Goal: Task Accomplishment & Management: Use online tool/utility

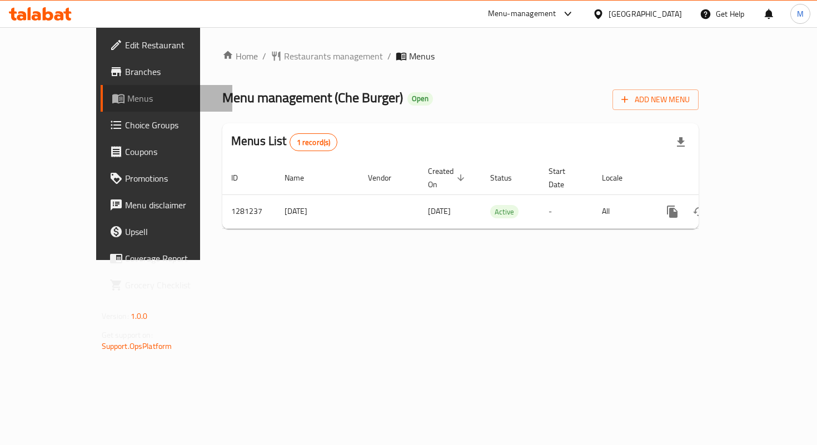
click at [127, 105] on span "Menus" at bounding box center [175, 98] width 96 height 13
click at [112, 105] on span at bounding box center [120, 98] width 16 height 13
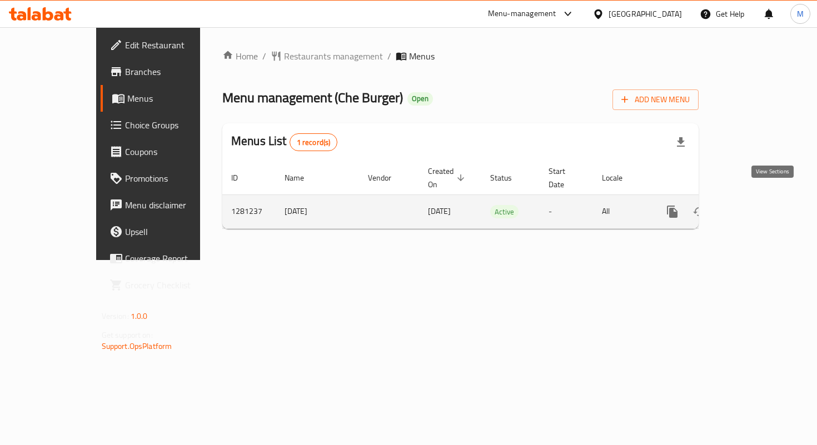
click at [758, 207] on icon "enhanced table" at bounding box center [753, 212] width 10 height 10
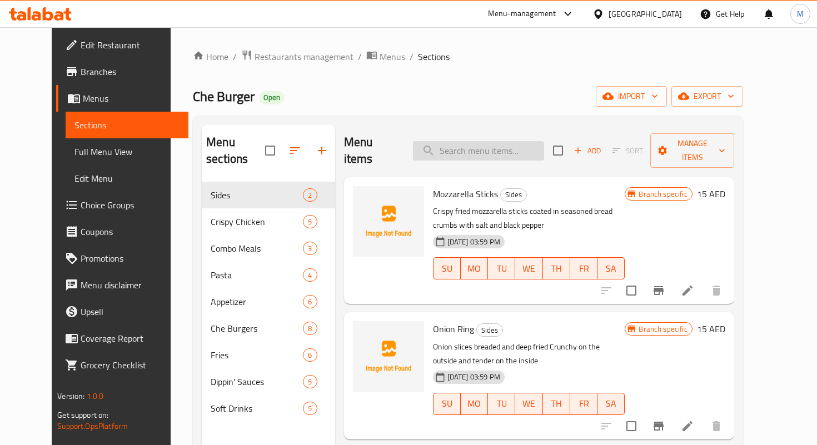
click at [499, 141] on input "search" at bounding box center [478, 150] width 131 height 19
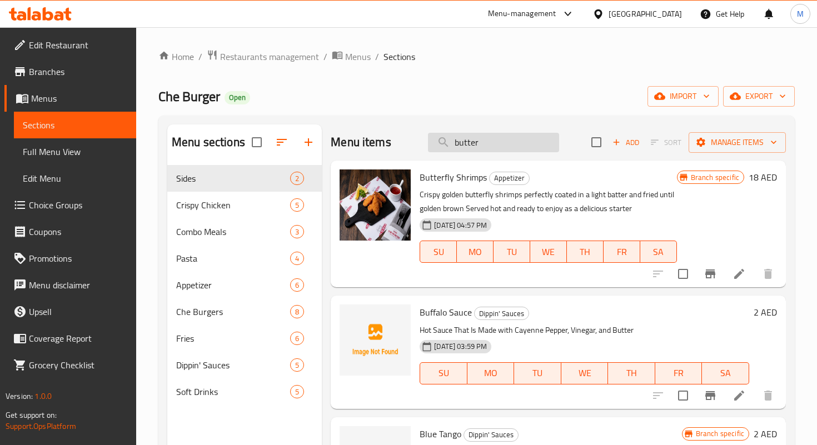
click at [481, 141] on input "butter" at bounding box center [493, 142] width 131 height 19
click at [481, 141] on input "c" at bounding box center [493, 142] width 131 height 19
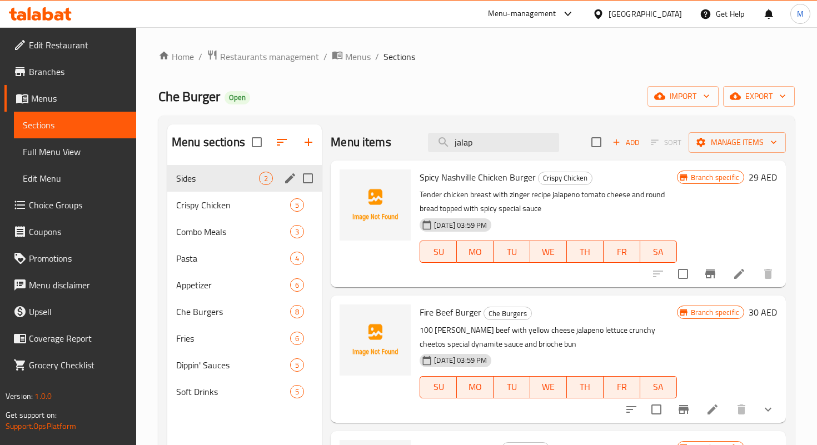
type input "jalap"
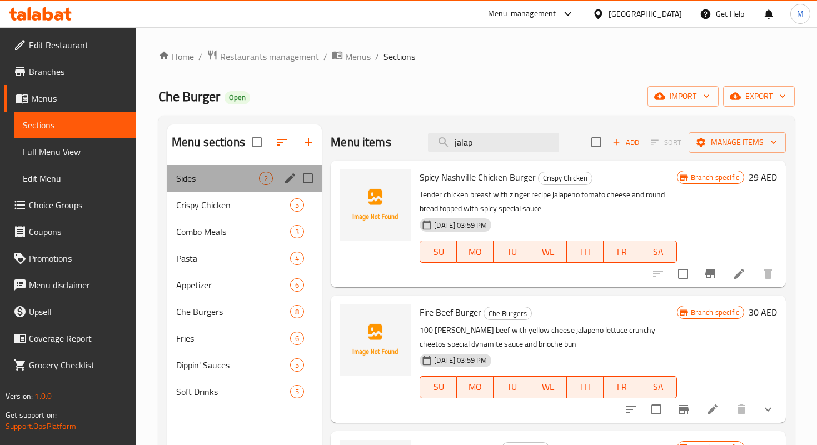
click at [248, 170] on div "Sides 2" at bounding box center [244, 178] width 155 height 27
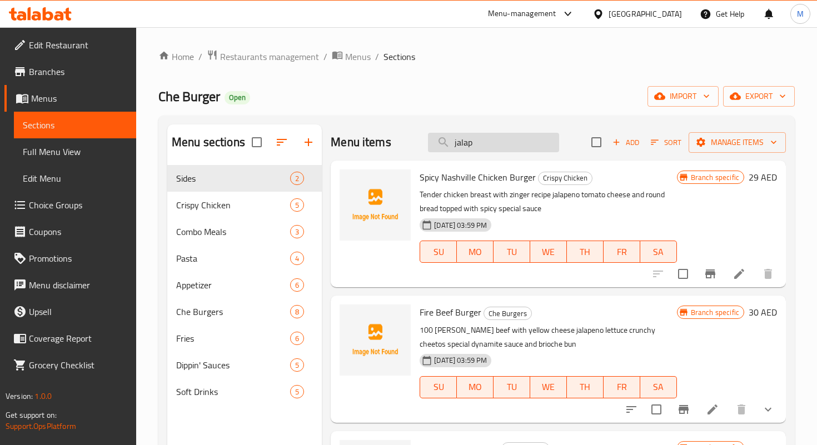
click at [474, 143] on input "jalap" at bounding box center [493, 142] width 131 height 19
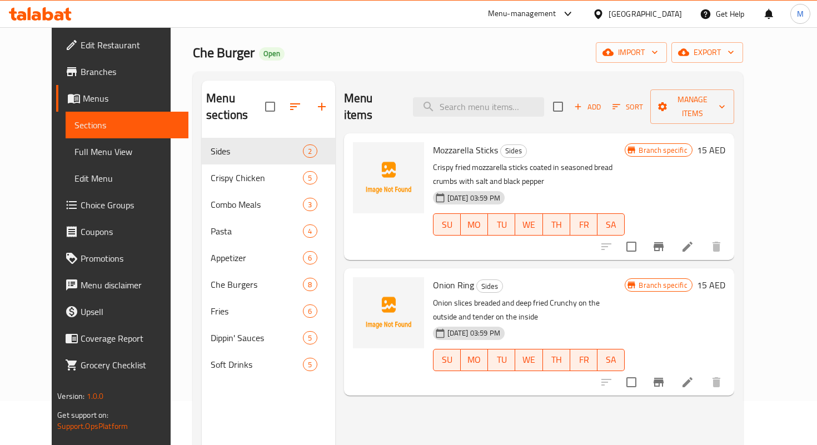
scroll to position [53, 0]
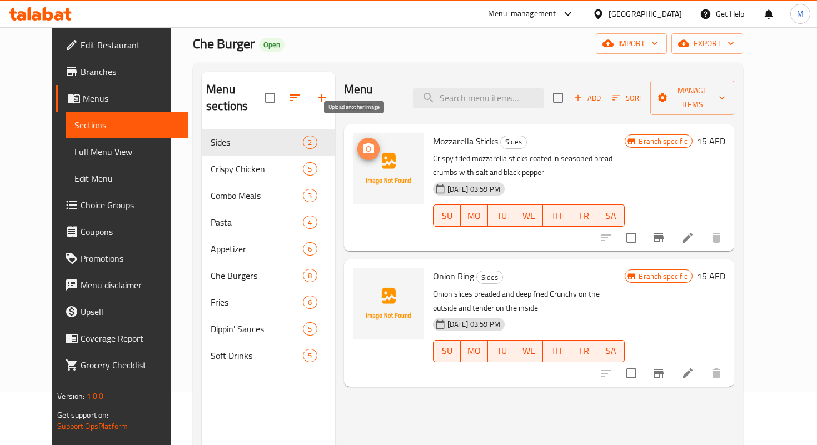
click at [362, 142] on icon "upload picture" at bounding box center [368, 148] width 13 height 13
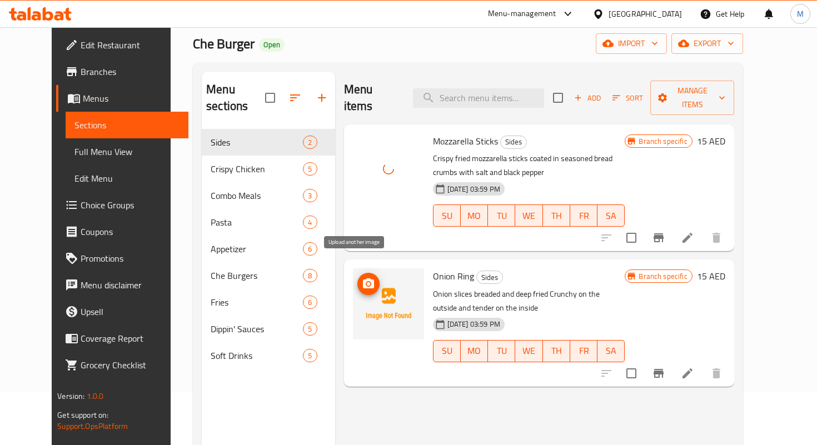
click at [363, 279] on icon "upload picture" at bounding box center [368, 284] width 11 height 10
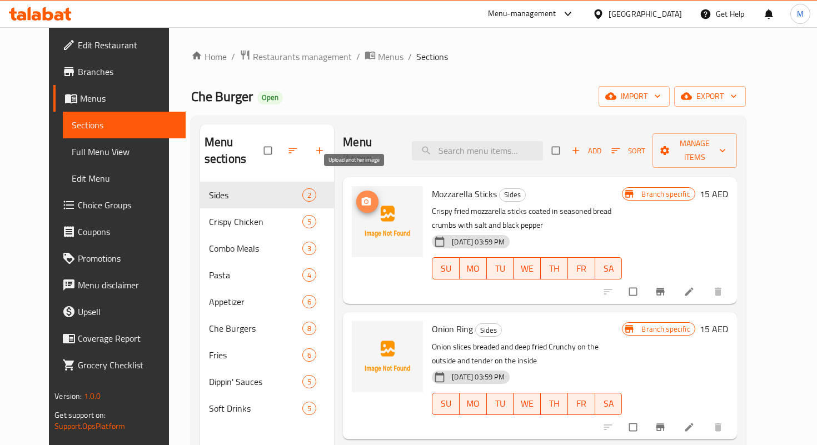
click at [361, 196] on icon "upload picture" at bounding box center [366, 201] width 11 height 11
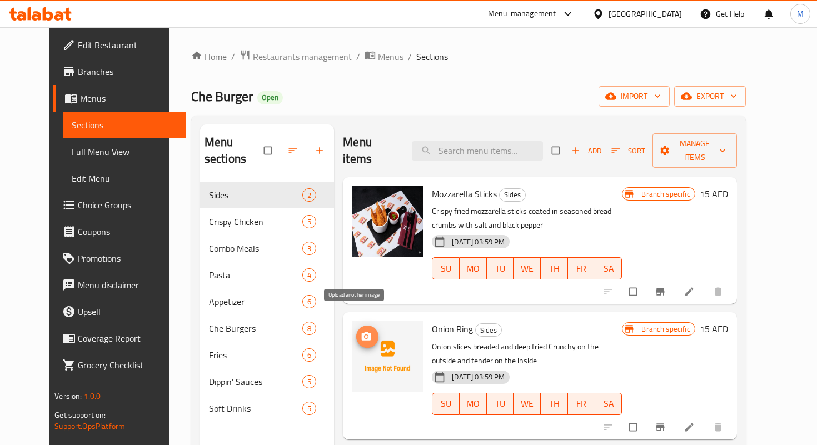
click at [356, 328] on button "upload picture" at bounding box center [367, 337] width 22 height 22
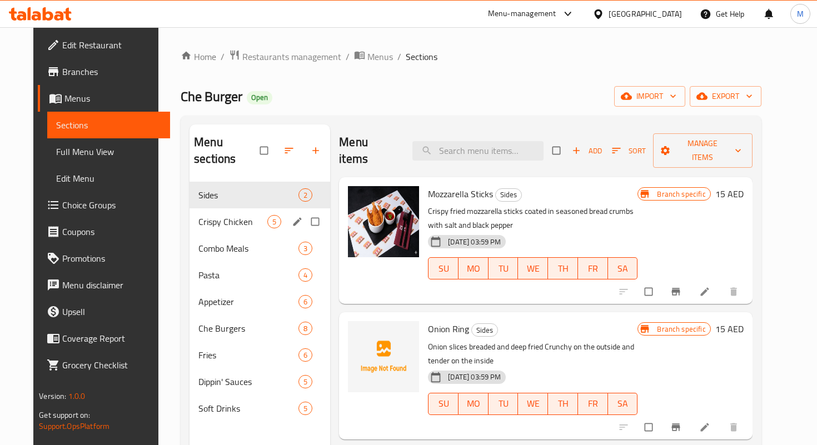
click at [226, 215] on span "Crispy Chicken" at bounding box center [233, 221] width 69 height 13
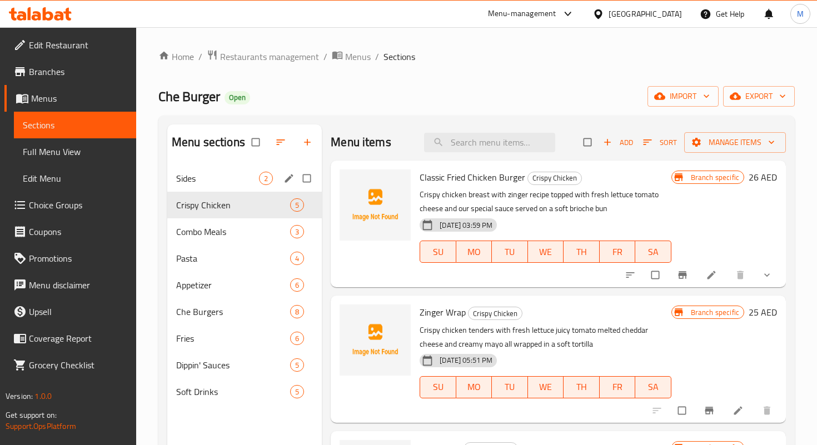
click at [232, 183] on span "Sides" at bounding box center [217, 178] width 83 height 13
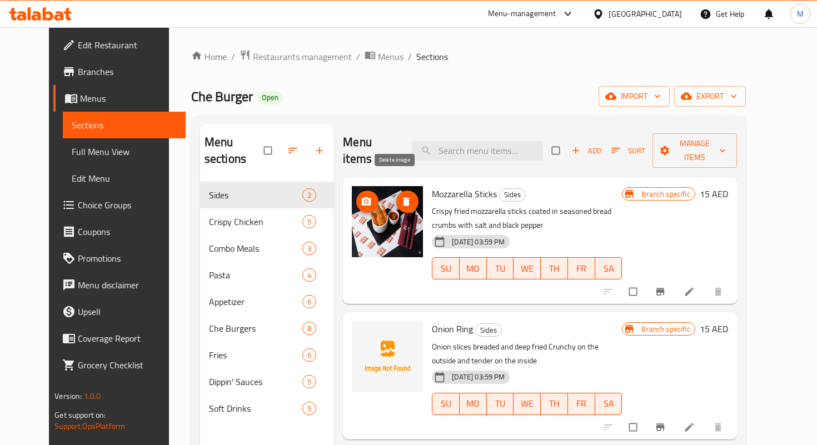
click at [396, 196] on span "delete image" at bounding box center [407, 201] width 22 height 11
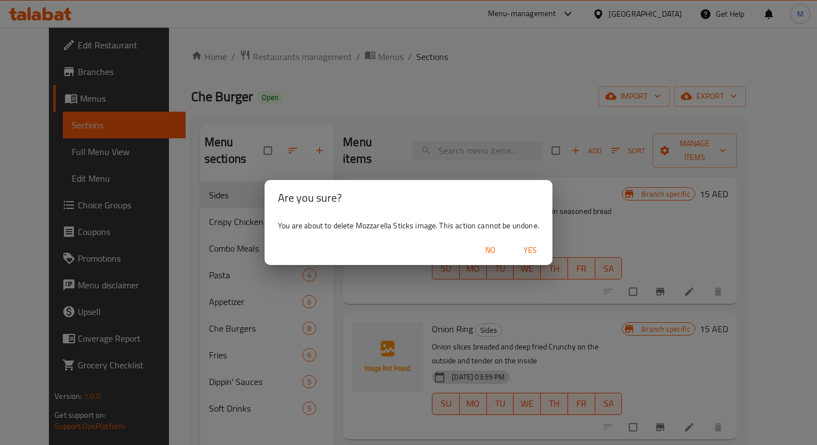
click at [529, 250] on span "Yes" at bounding box center [530, 251] width 27 height 14
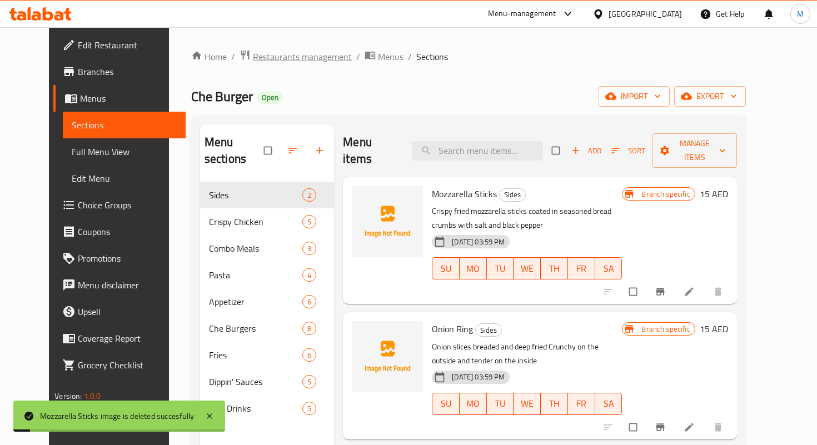
click at [260, 57] on span "Restaurants management" at bounding box center [302, 56] width 99 height 13
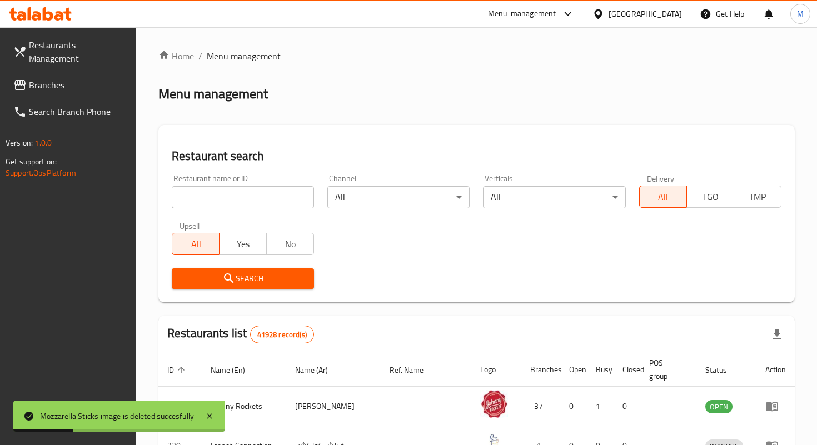
click at [263, 192] on div "Home / Menu management Menu management Restaurant search Restaurant name or ID …" at bounding box center [476, 391] width 637 height 685
click at [263, 192] on input "search" at bounding box center [243, 197] width 142 height 22
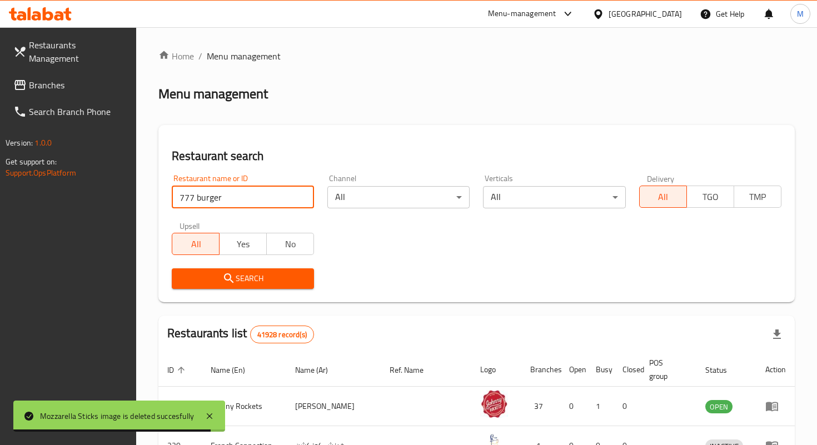
type input "777 burger"
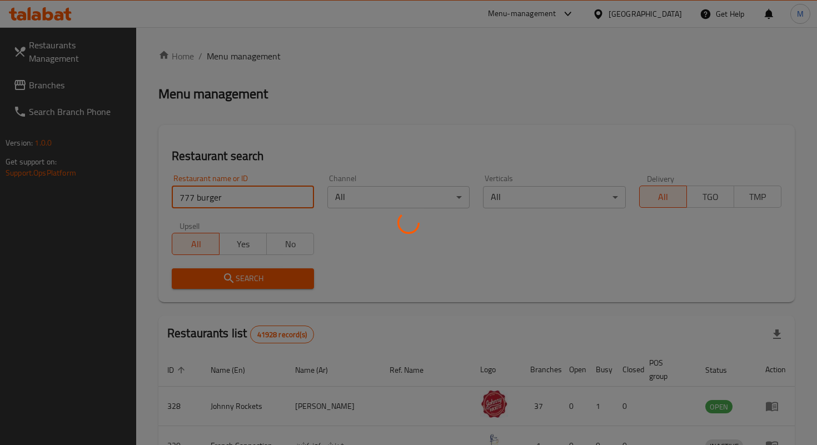
scroll to position [42, 0]
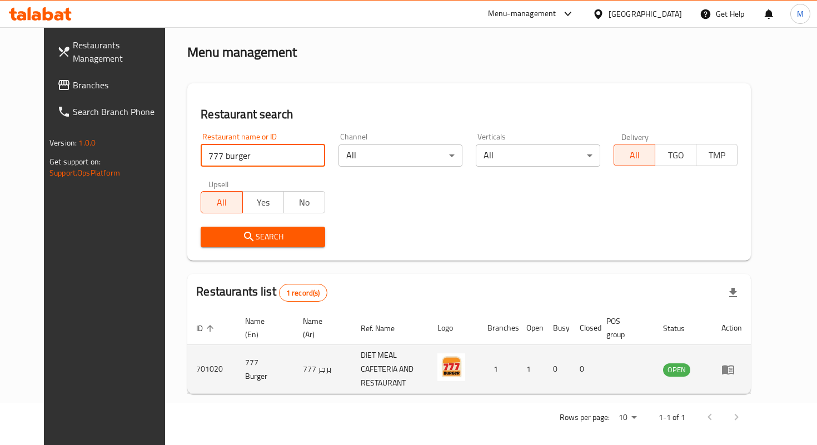
click at [735, 369] on icon "enhanced table" at bounding box center [728, 369] width 13 height 13
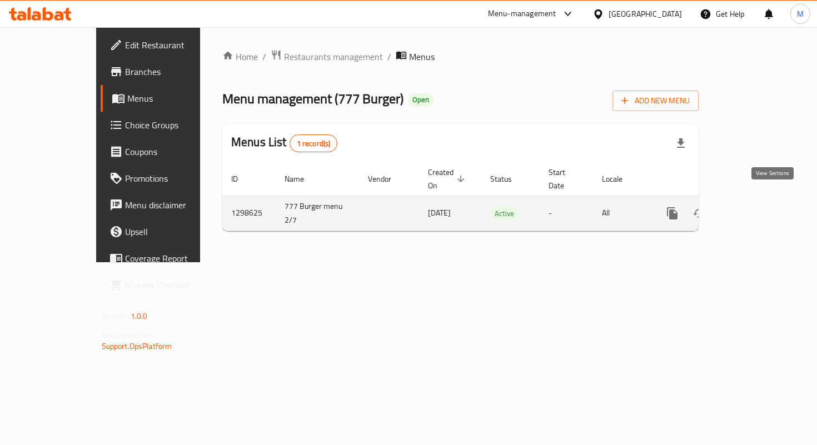
click at [760, 207] on icon "enhanced table" at bounding box center [752, 213] width 13 height 13
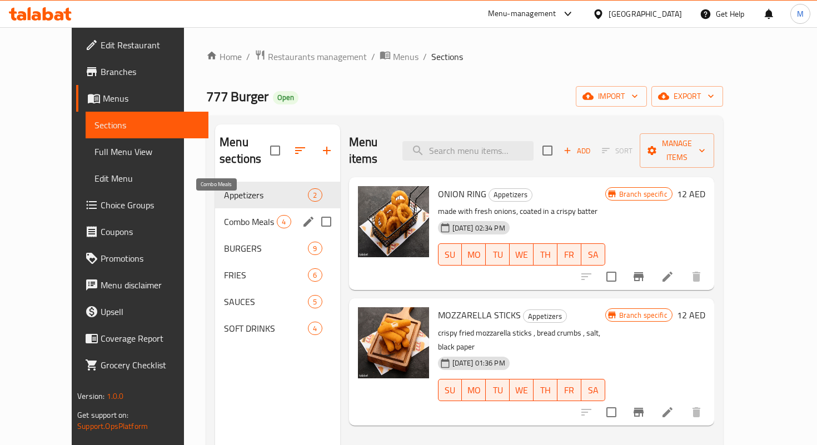
click at [224, 215] on span "Combo Meals" at bounding box center [250, 221] width 53 height 13
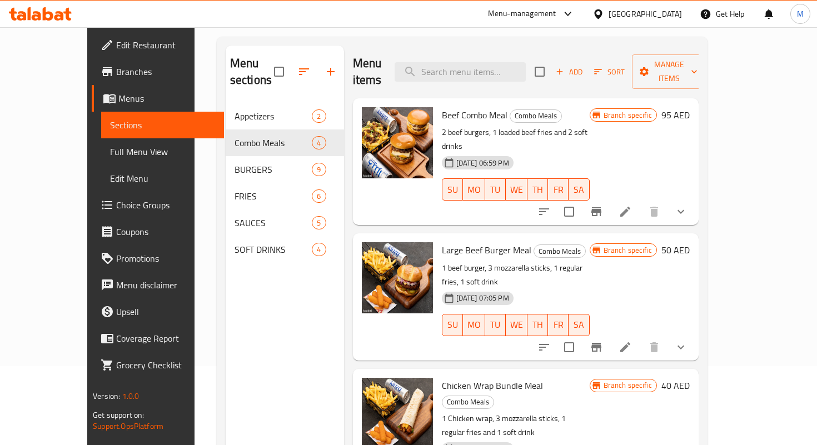
scroll to position [98, 0]
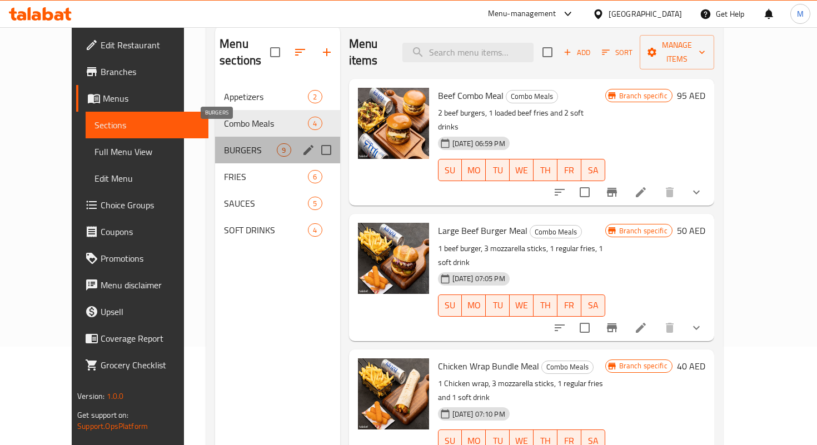
click at [224, 143] on span "BURGERS" at bounding box center [250, 149] width 53 height 13
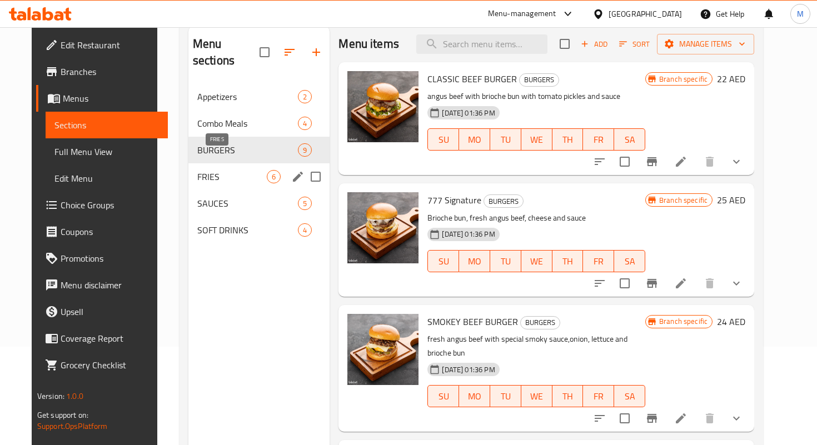
click at [201, 170] on span "FRIES" at bounding box center [232, 176] width 70 height 13
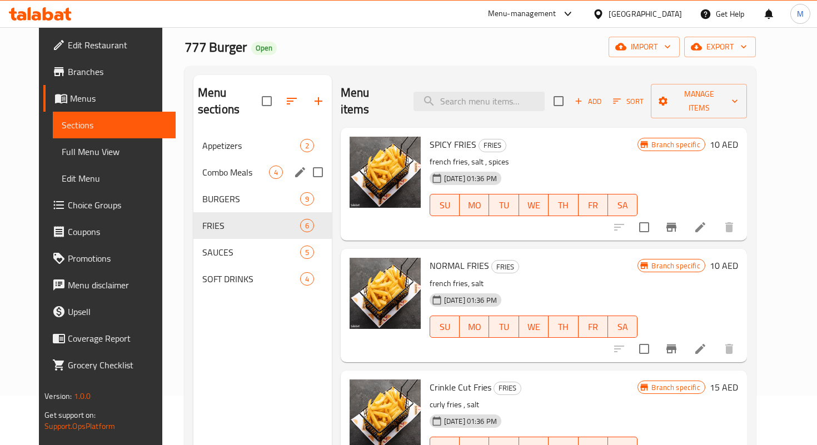
scroll to position [77, 0]
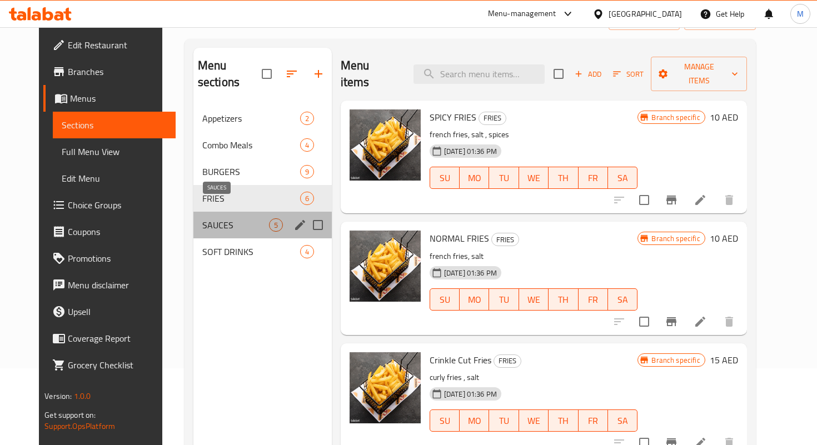
click at [245, 219] on span "SAUCES" at bounding box center [235, 225] width 67 height 13
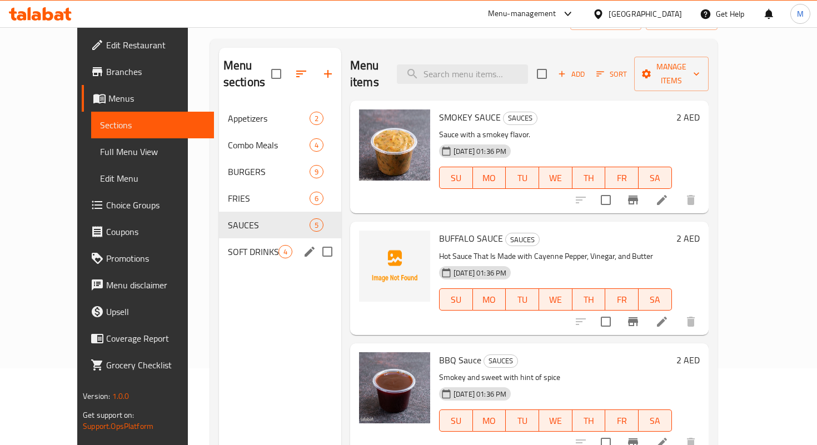
click at [235, 239] on div "SOFT DRINKS 4" at bounding box center [280, 252] width 122 height 27
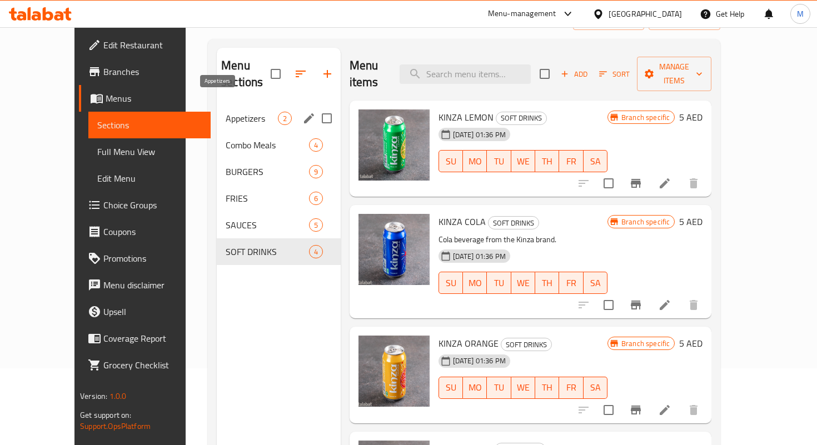
click at [226, 112] on span "Appetizers" at bounding box center [252, 118] width 52 height 13
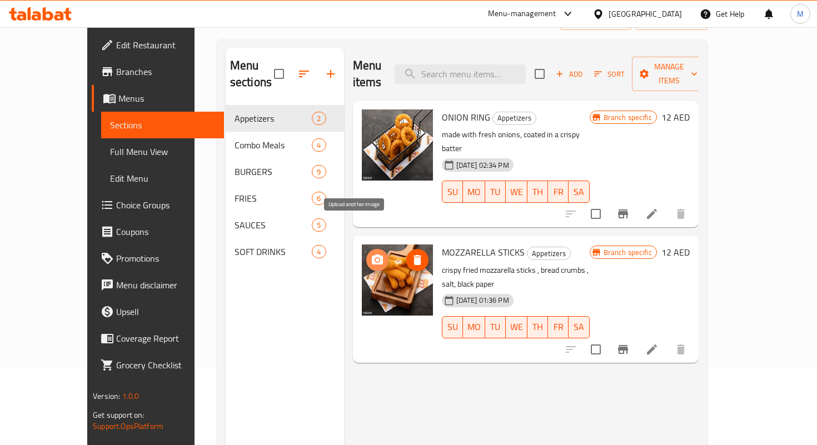
click at [372, 255] on icon "upload picture" at bounding box center [377, 260] width 11 height 10
